Goal: Navigation & Orientation: Find specific page/section

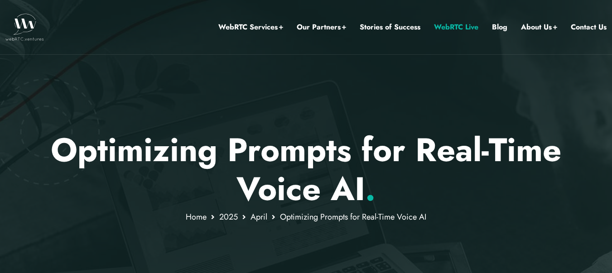
click at [455, 29] on link "WebRTC Live" at bounding box center [456, 27] width 44 height 12
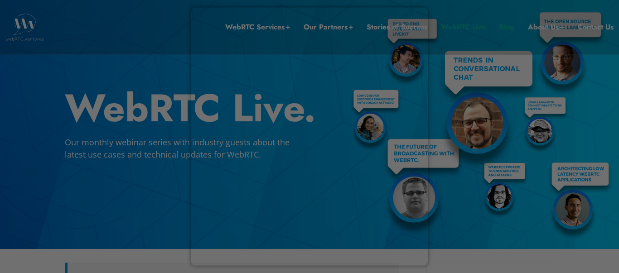
click at [498, 29] on div at bounding box center [312, 138] width 625 height 276
click at [493, 96] on div at bounding box center [312, 138] width 625 height 276
click at [188, 72] on div at bounding box center [312, 138] width 625 height 276
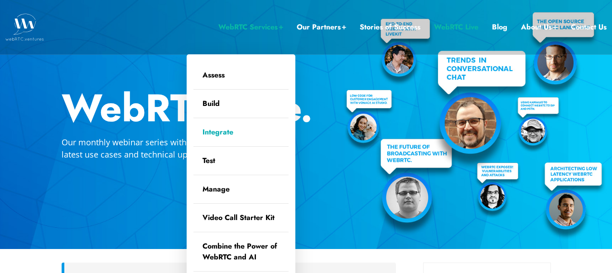
click at [229, 135] on link "Integrate" at bounding box center [240, 132] width 95 height 28
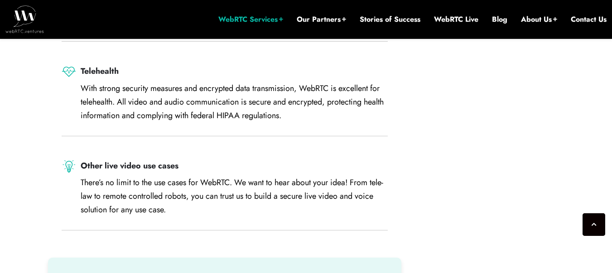
scroll to position [1631, 0]
